Goal: Task Accomplishment & Management: Complete application form

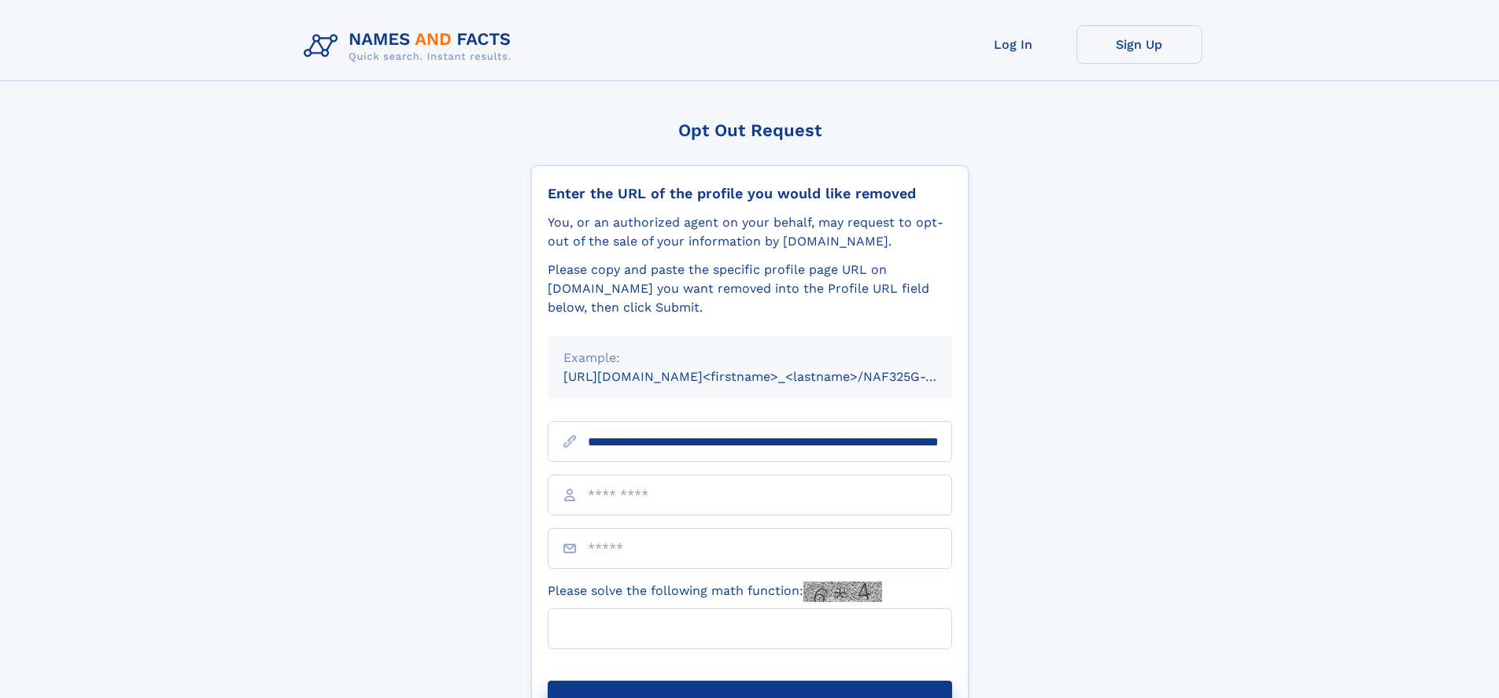
scroll to position [0, 170]
type input "**********"
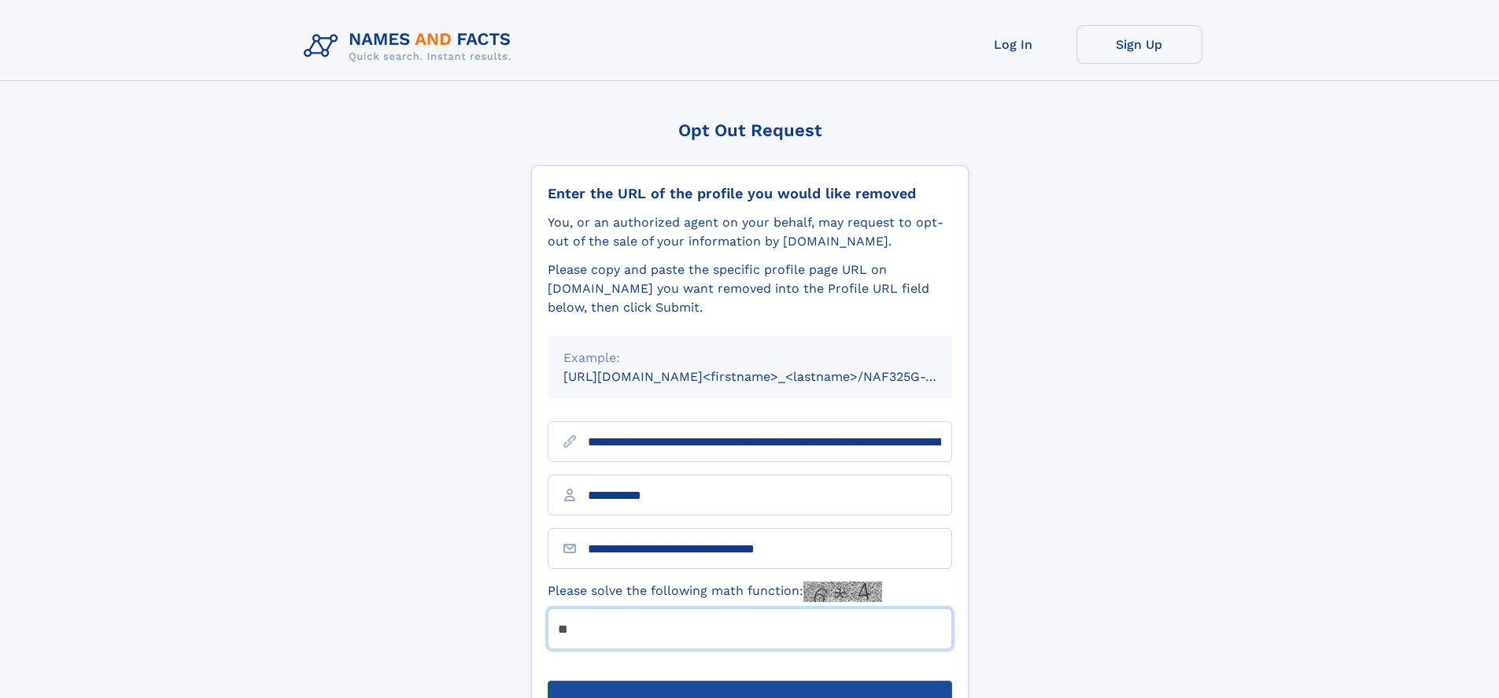
type input "**"
click at [749, 681] on button "Submit Opt Out Request" at bounding box center [750, 706] width 405 height 50
